Goal: Check status: Check status

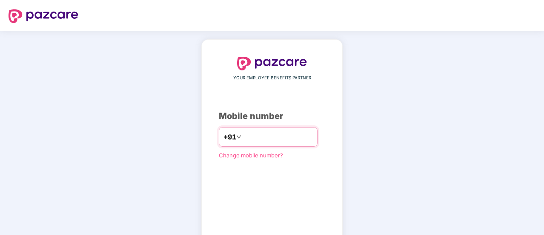
click at [253, 132] on input "number" at bounding box center [278, 137] width 70 height 14
type input "*"
type input "**********"
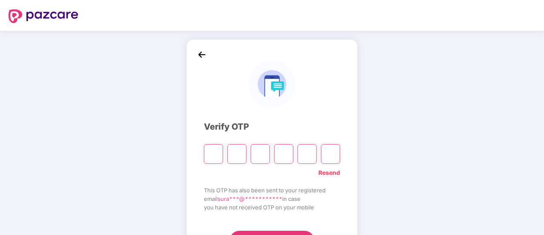
type input "*"
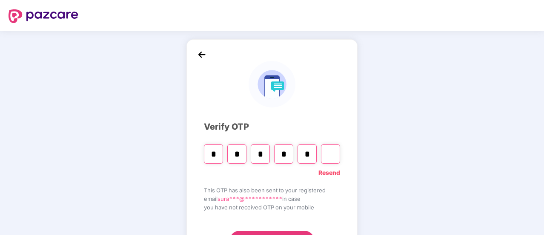
type input "*"
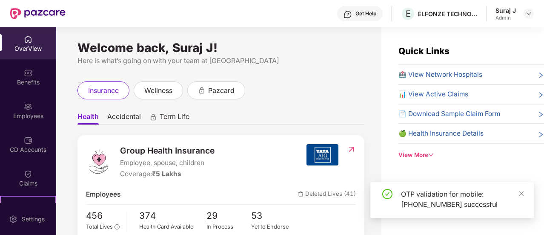
click at [29, 174] on img at bounding box center [28, 173] width 9 height 9
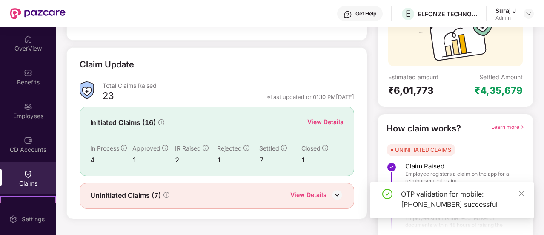
scroll to position [98, 0]
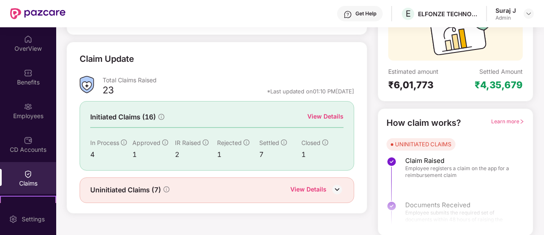
click at [326, 114] on div "View Details" at bounding box center [325, 116] width 36 height 9
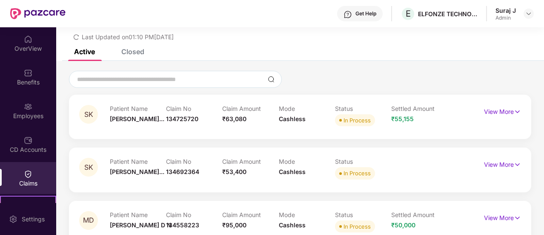
scroll to position [98, 0]
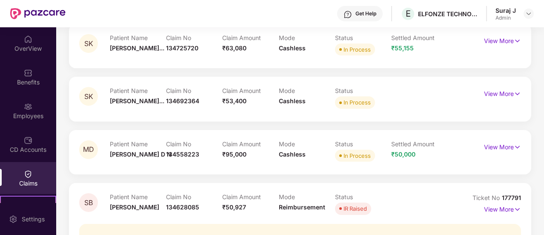
click at [326, 114] on div "SK Patient Name [PERSON_NAME]... Claim No 134692364 Claim Amount ₹53,400 Mode C…" at bounding box center [300, 99] width 462 height 44
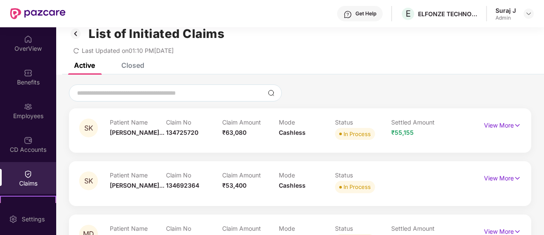
scroll to position [14, 0]
click at [129, 67] on div "Closed" at bounding box center [132, 65] width 23 height 9
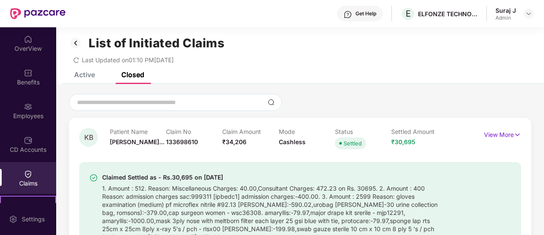
scroll to position [0, 0]
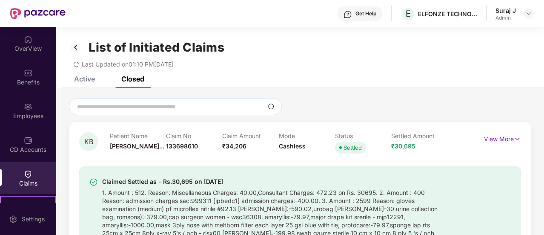
click at [76, 50] on img at bounding box center [76, 47] width 14 height 14
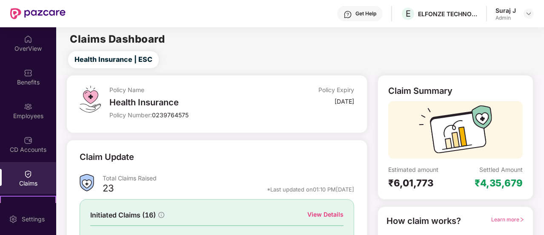
scroll to position [98, 0]
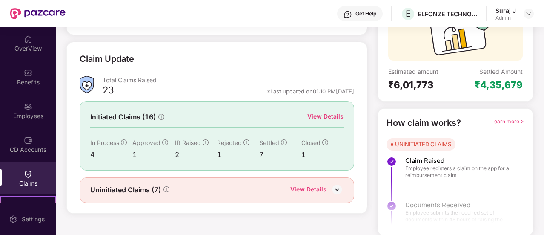
click at [157, 184] on span "Uninitiated Claims (7)" at bounding box center [125, 189] width 71 height 11
click at [304, 186] on div "View Details" at bounding box center [308, 189] width 36 height 11
